Goal: Find specific page/section: Find specific page/section

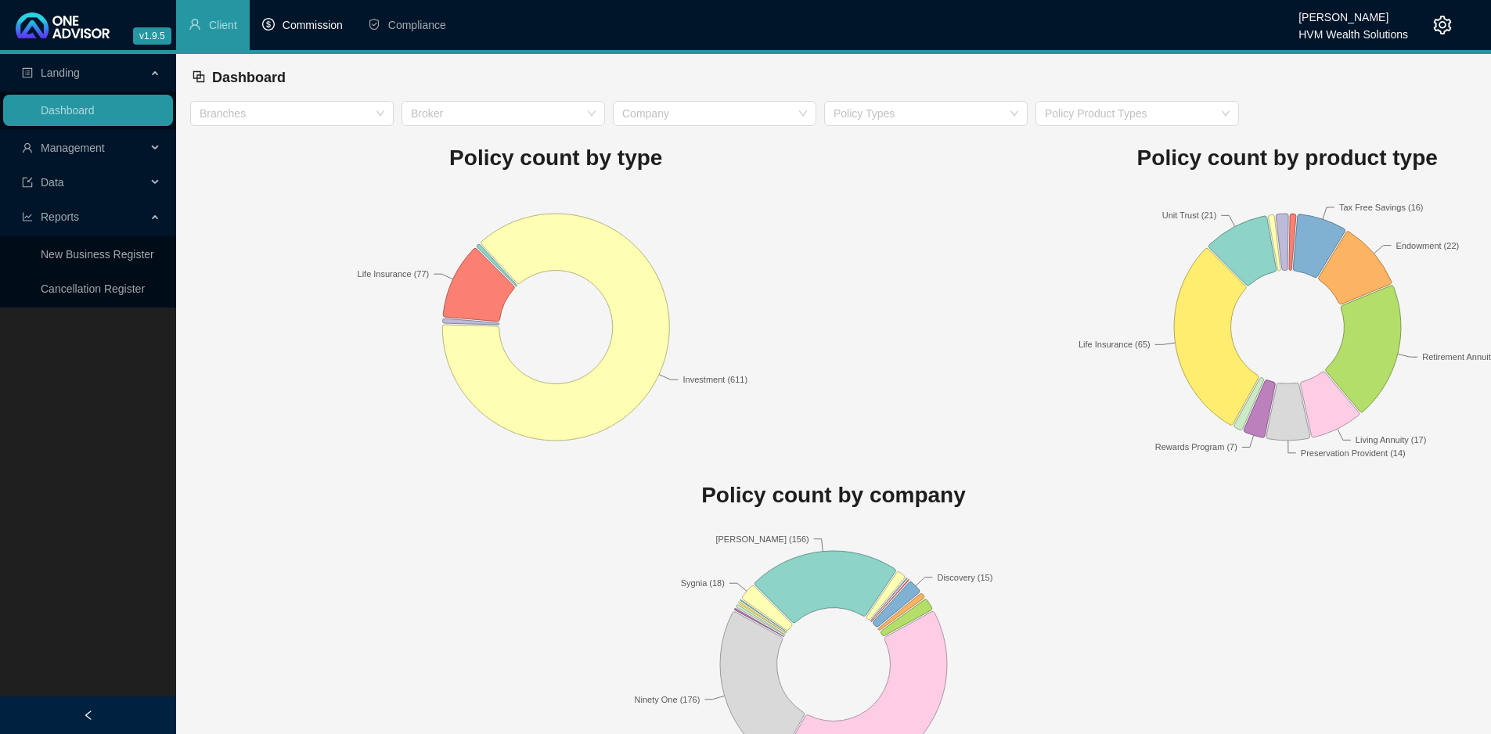
click at [326, 31] on span "Commission" at bounding box center [313, 25] width 60 height 13
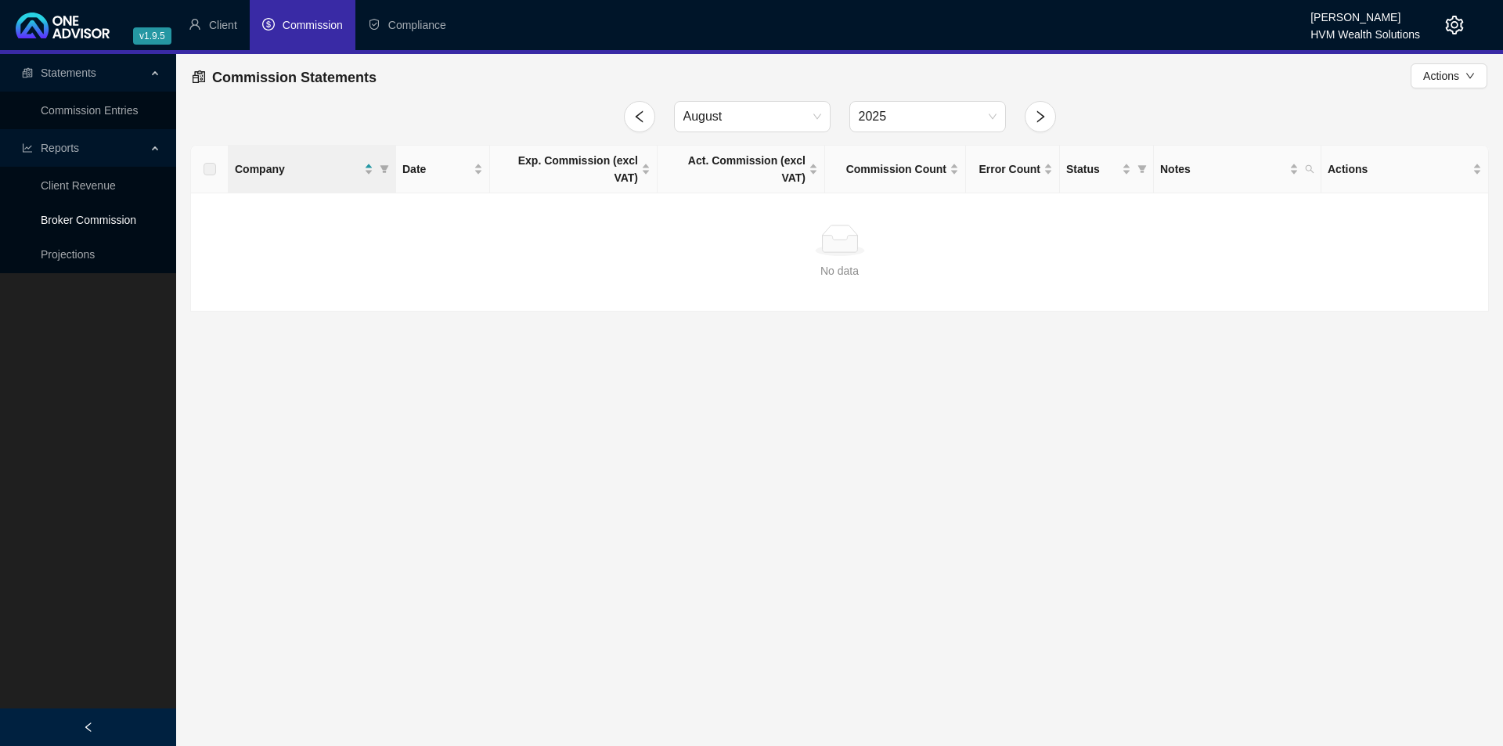
click at [77, 222] on link "Broker Commission" at bounding box center [88, 220] width 95 height 13
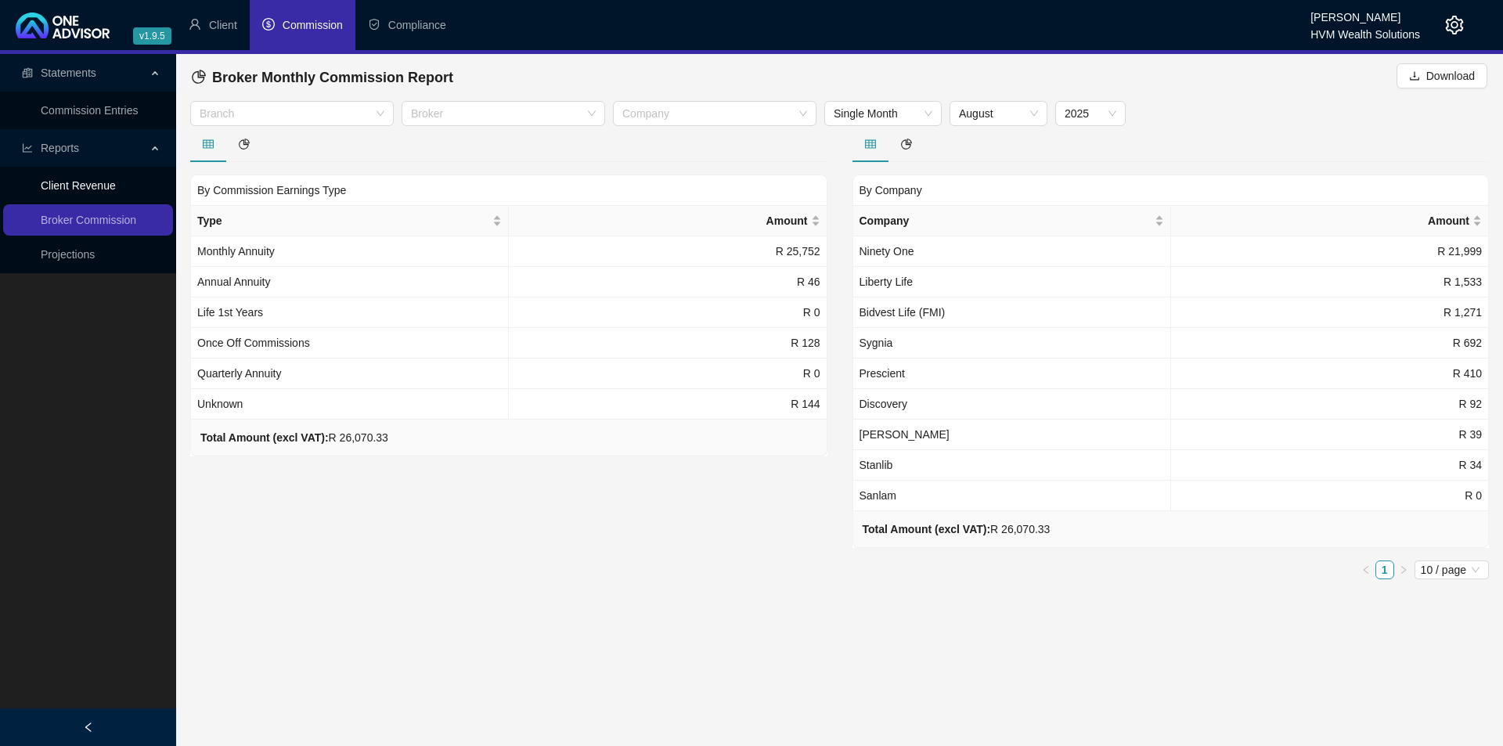
click at [88, 185] on link "Client Revenue" at bounding box center [78, 185] width 75 height 13
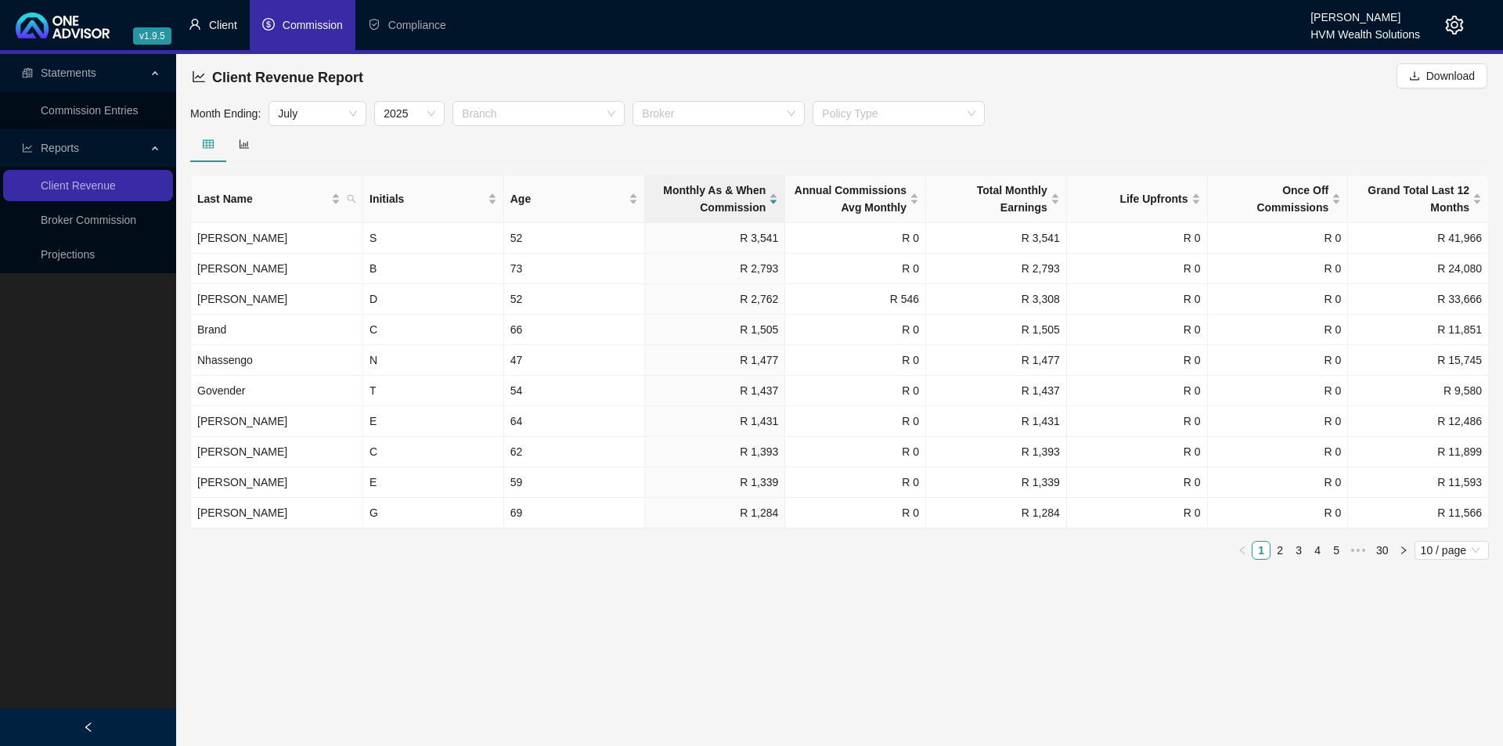
click at [219, 28] on span "Client" at bounding box center [223, 25] width 28 height 13
